Goal: Task Accomplishment & Management: Use online tool/utility

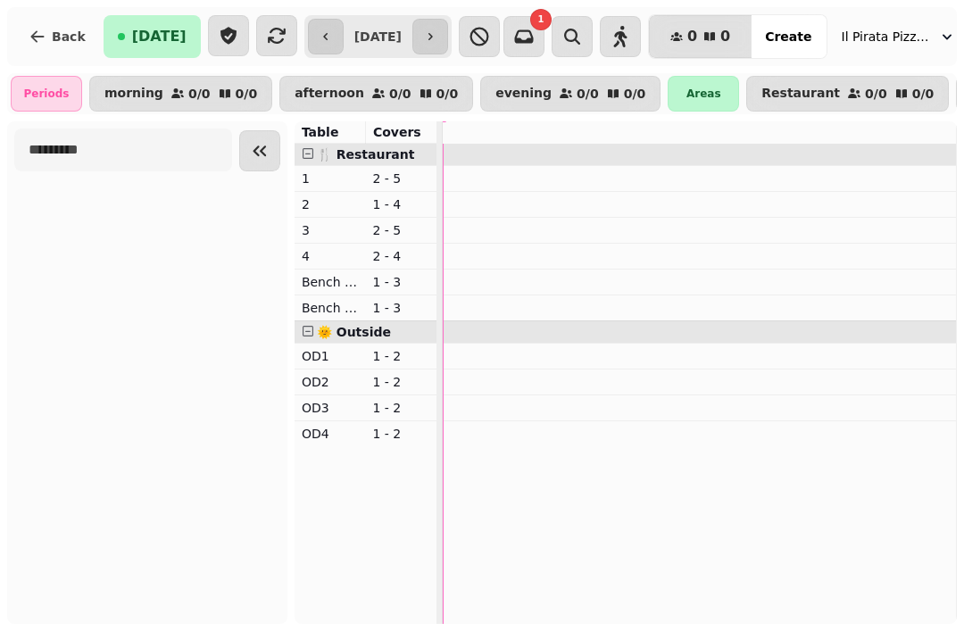
click at [250, 146] on icon "Collapse sidebar" at bounding box center [259, 150] width 21 height 21
